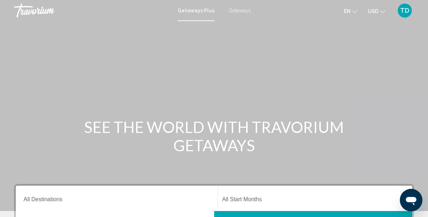
click at [57, 199] on input "Destination All Destinations" at bounding box center [117, 201] width 186 height 6
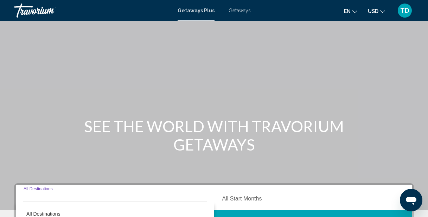
scroll to position [161, 0]
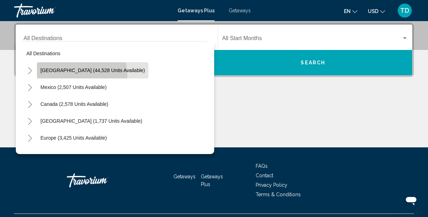
click at [74, 75] on button "[GEOGRAPHIC_DATA] (44,528 units available)" at bounding box center [93, 70] width 112 height 16
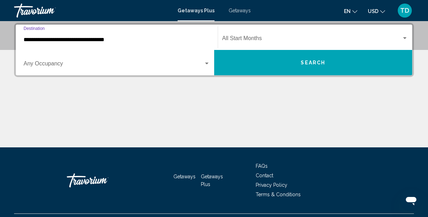
click at [72, 38] on input "**********" at bounding box center [117, 40] width 186 height 6
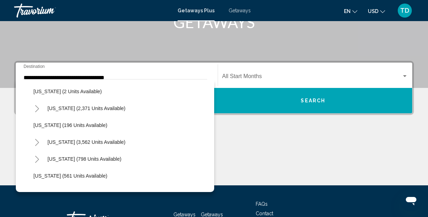
scroll to position [374, 0]
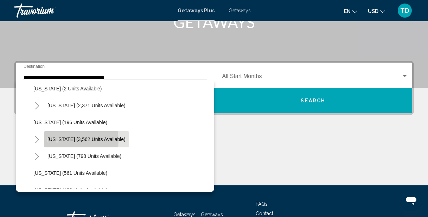
click at [65, 141] on span "[US_STATE] (3,562 units available)" at bounding box center [86, 139] width 78 height 6
type input "**********"
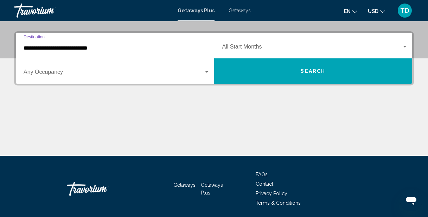
scroll to position [161, 0]
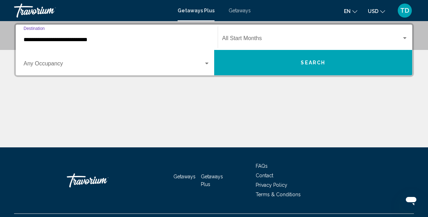
click at [406, 41] on div "Search widget" at bounding box center [315, 40] width 186 height 6
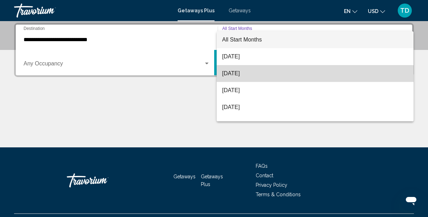
click at [311, 78] on span "[DATE]" at bounding box center [315, 73] width 186 height 17
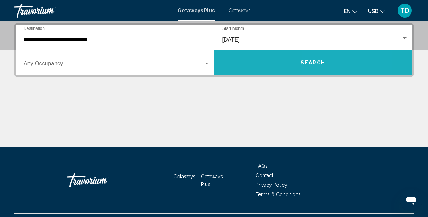
click at [321, 67] on button "Search" at bounding box center [313, 62] width 198 height 25
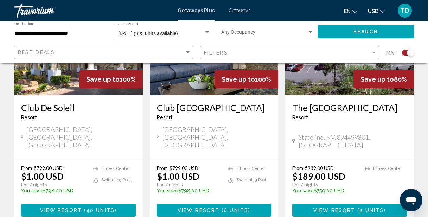
scroll to position [1154, 0]
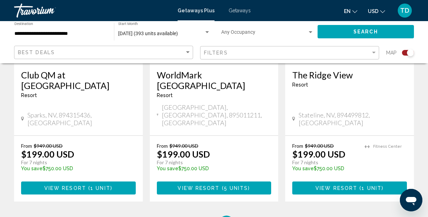
scroll to position [1168, 0]
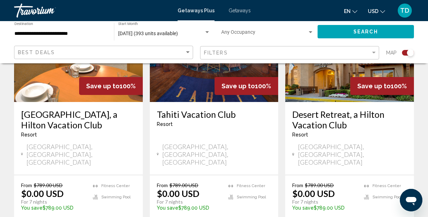
scroll to position [338, 0]
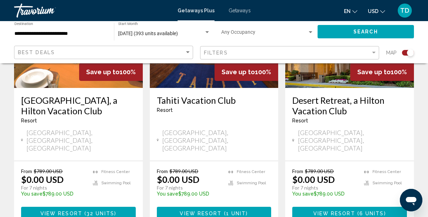
click at [207, 32] on div "Search widget" at bounding box center [207, 32] width 4 height 2
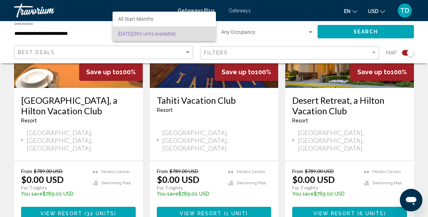
click at [207, 32] on span "[DATE] (393 units available)" at bounding box center [164, 33] width 92 height 15
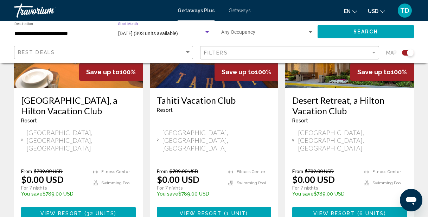
click at [311, 32] on div "Search widget" at bounding box center [311, 32] width 4 height 2
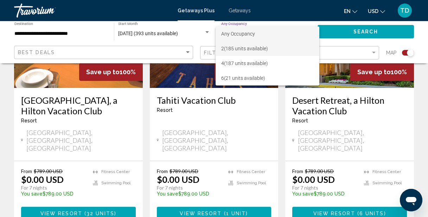
click at [302, 45] on span "2 (185 units available)" at bounding box center [267, 48] width 93 height 15
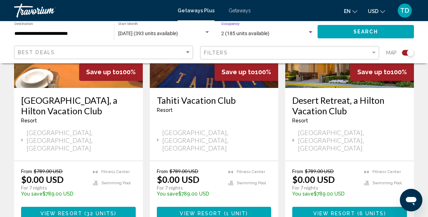
click at [335, 32] on button "Search" at bounding box center [366, 31] width 96 height 13
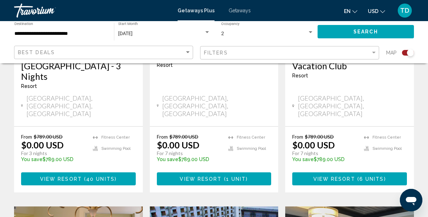
scroll to position [408, 0]
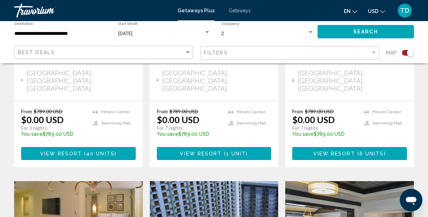
click at [91, 151] on span "40 units" at bounding box center [100, 154] width 28 height 6
